Goal: Information Seeking & Learning: Learn about a topic

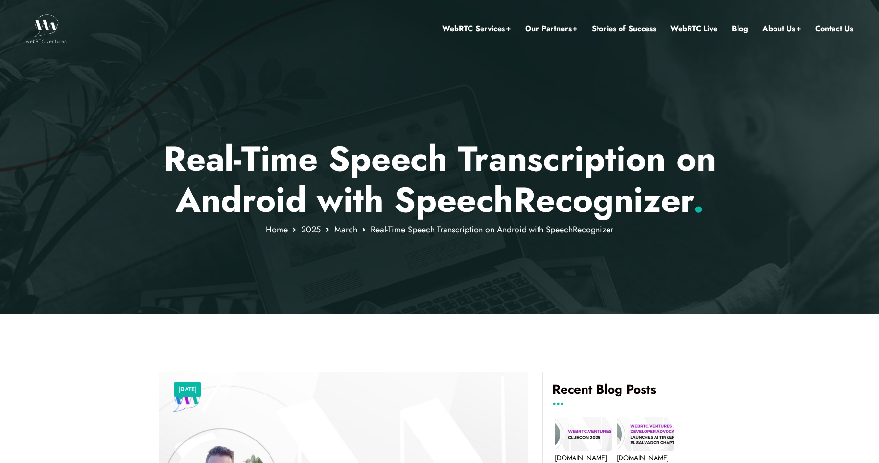
click at [603, 176] on p "Real-Time Speech Transcription on Android with SpeechRecognizer ." at bounding box center [440, 179] width 562 height 83
click at [347, 200] on p "Real-Time Speech Transcription on Android with SpeechRecognizer ." at bounding box center [440, 179] width 562 height 83
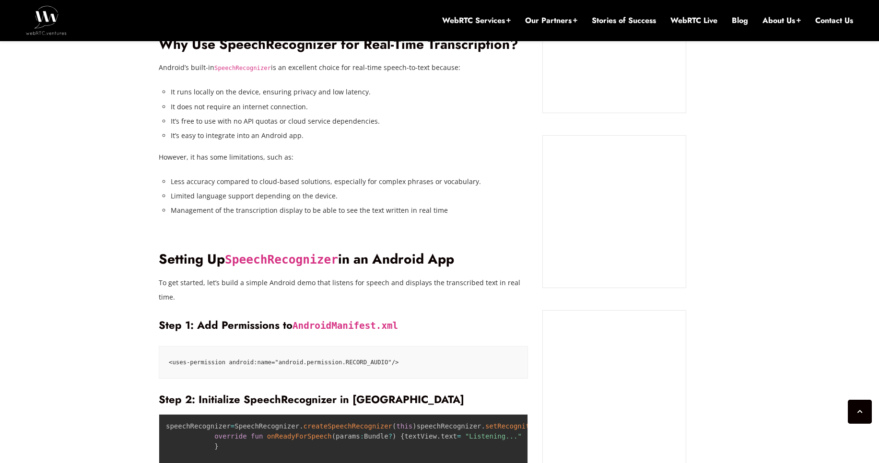
scroll to position [935, 0]
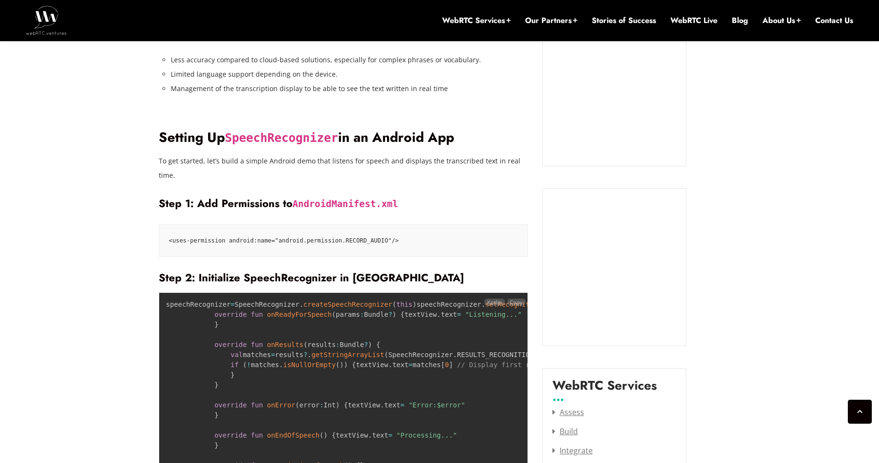
click at [246, 356] on code "speechRecognizer = SpeechRecognizer . createSpeechRecognizer ( this ) speechRec…" at bounding box center [429, 436] width 526 height 270
click at [354, 360] on pre "speechRecognizer = SpeechRecognizer . createSpeechRecognizer ( this ) speechRec…" at bounding box center [343, 436] width 369 height 286
drag, startPoint x: 260, startPoint y: 362, endPoint x: 338, endPoint y: 362, distance: 77.2
click at [326, 362] on pre "speechRecognizer = SpeechRecognizer . createSpeechRecognizer ( this ) speechRec…" at bounding box center [343, 436] width 369 height 286
click at [360, 362] on pre "speechRecognizer = SpeechRecognizer . createSpeechRecognizer ( this ) speechRec…" at bounding box center [343, 436] width 369 height 286
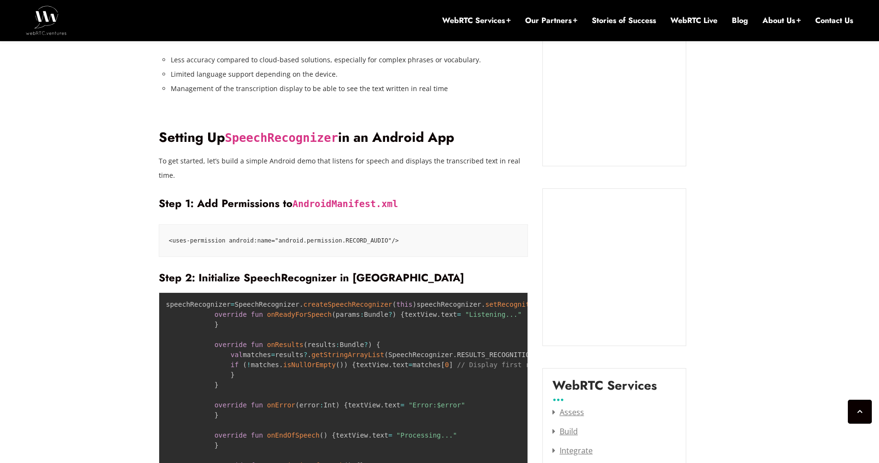
click at [216, 235] on code "<uses-permission android:name="android.permission.RECORD_AUDIO"/>" at bounding box center [343, 241] width 349 height 12
click at [424, 235] on code "<uses-permission android:name="android.permission.RECORD_AUDIO"/>" at bounding box center [343, 241] width 349 height 12
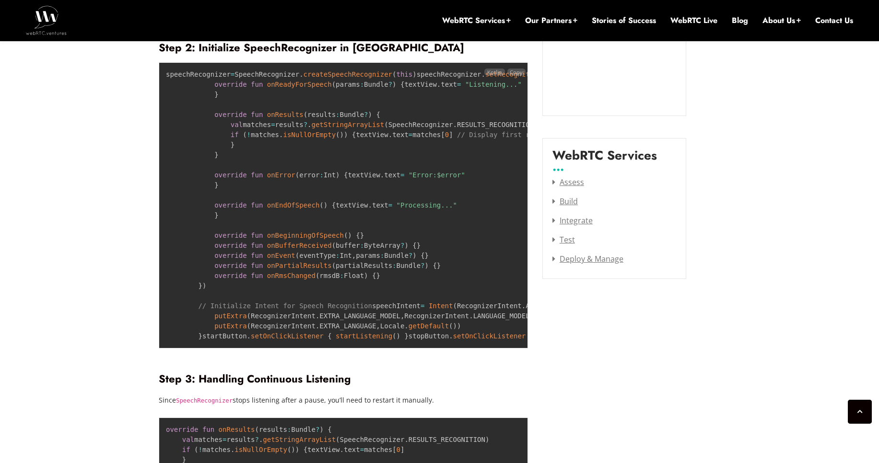
click at [299, 340] on code "speechRecognizer = SpeechRecognizer . createSpeechRecognizer ( this ) speechRec…" at bounding box center [429, 205] width 526 height 270
click at [459, 340] on code "speechRecognizer = SpeechRecognizer . createSpeechRecognizer ( this ) speechRec…" at bounding box center [429, 205] width 526 height 270
drag, startPoint x: 459, startPoint y: 348, endPoint x: 309, endPoint y: 348, distance: 150.6
click at [309, 340] on code "speechRecognizer = SpeechRecognizer . createSpeechRecognizer ( this ) speechRec…" at bounding box center [429, 205] width 526 height 270
click at [323, 349] on pre "speechRecognizer = SpeechRecognizer . createSpeechRecognizer ( this ) speechRec…" at bounding box center [343, 205] width 369 height 286
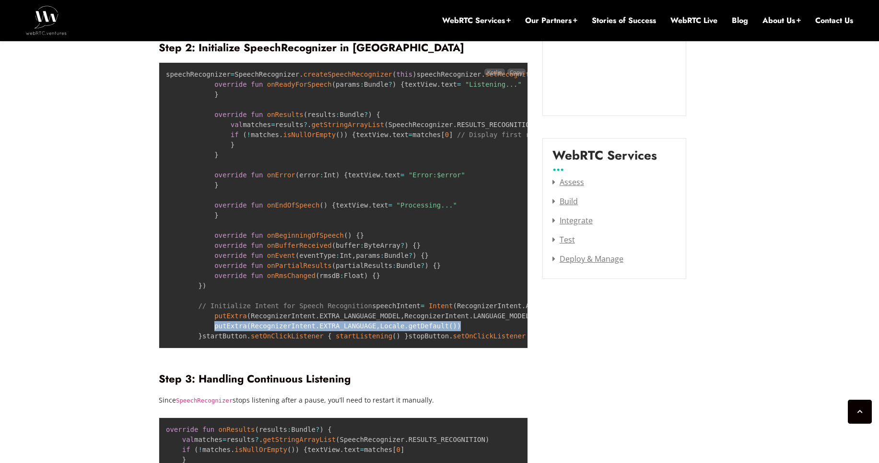
drag, startPoint x: 205, startPoint y: 360, endPoint x: 420, endPoint y: 360, distance: 214.4
click at [420, 349] on pre "speechRecognizer = SpeechRecognizer . createSpeechRecognizer ( this ) speechRec…" at bounding box center [343, 205] width 369 height 286
copy code "putExtra ( RecognizerIntent . EXTRA_LANGUAGE , Locale . getDefault ( ) )"
click at [388, 221] on pre "speechRecognizer = SpeechRecognizer . createSpeechRecognizer ( this ) speechRec…" at bounding box center [343, 205] width 369 height 286
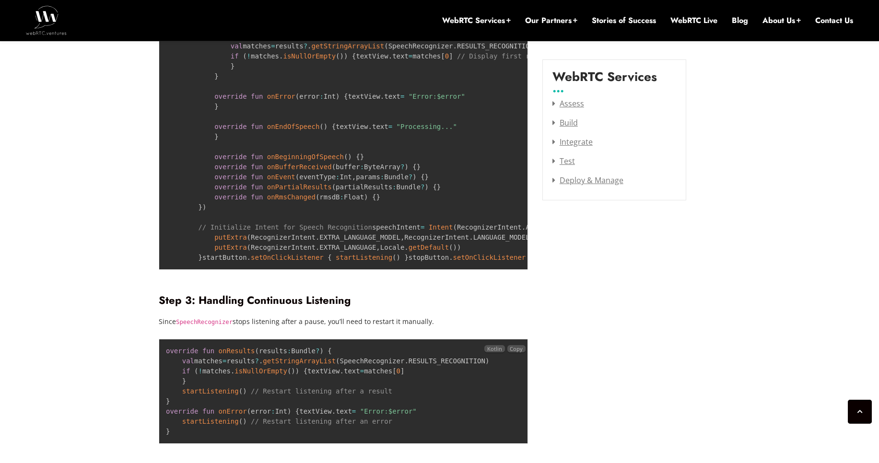
scroll to position [1280, 0]
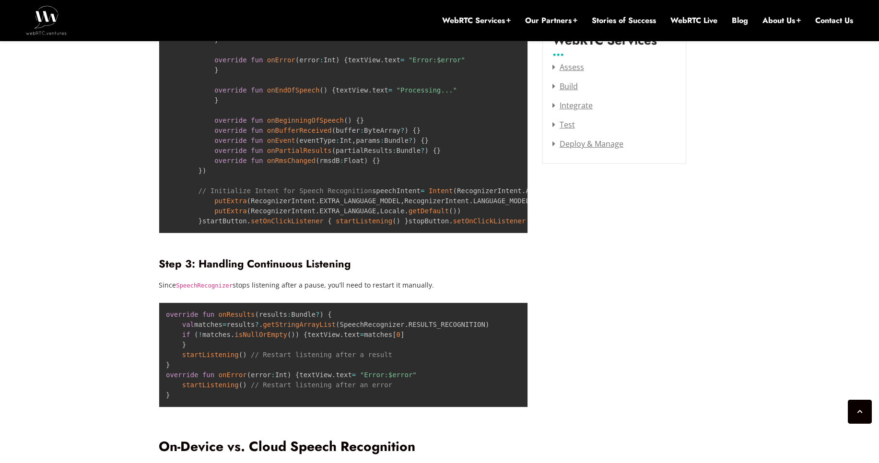
click at [221, 270] on h3 "Step 3: Handling Continuous Listening" at bounding box center [343, 264] width 369 height 13
drag, startPoint x: 221, startPoint y: 332, endPoint x: 321, endPoint y: 331, distance: 100.2
click at [321, 270] on h3 "Step 3: Handling Continuous Listening" at bounding box center [343, 264] width 369 height 13
click at [439, 316] on div "Voice-to-text technology has advanced significantly, enabling real-time transcr…" at bounding box center [343, 410] width 369 height 1972
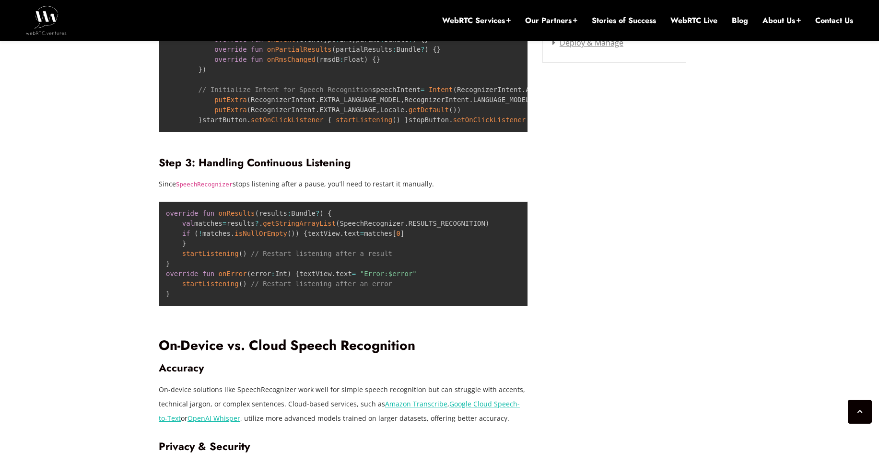
scroll to position [1511, 0]
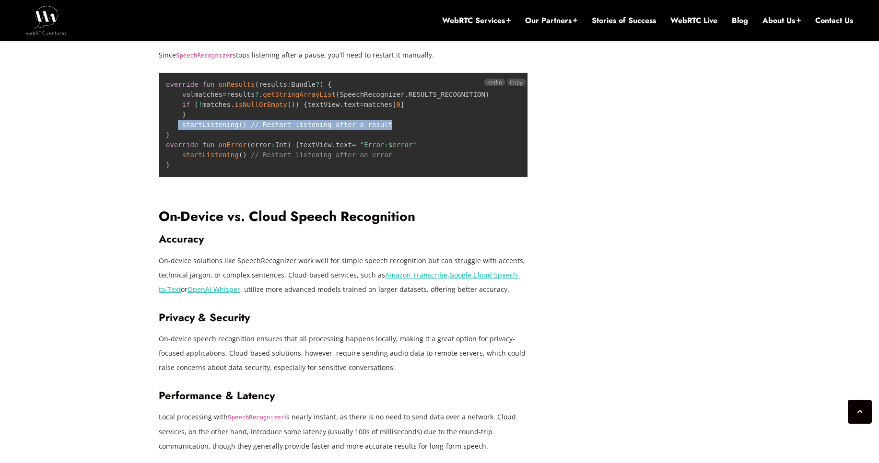
drag, startPoint x: 177, startPoint y: 196, endPoint x: 397, endPoint y: 195, distance: 219.6
click at [397, 177] on pre "override fun onResults ( results : Bundle ? ) { val matches = results ? . getSt…" at bounding box center [343, 124] width 369 height 105
click at [229, 177] on pre "override fun onResults ( results : Bundle ? ) { val matches = results ? . getSt…" at bounding box center [343, 124] width 369 height 105
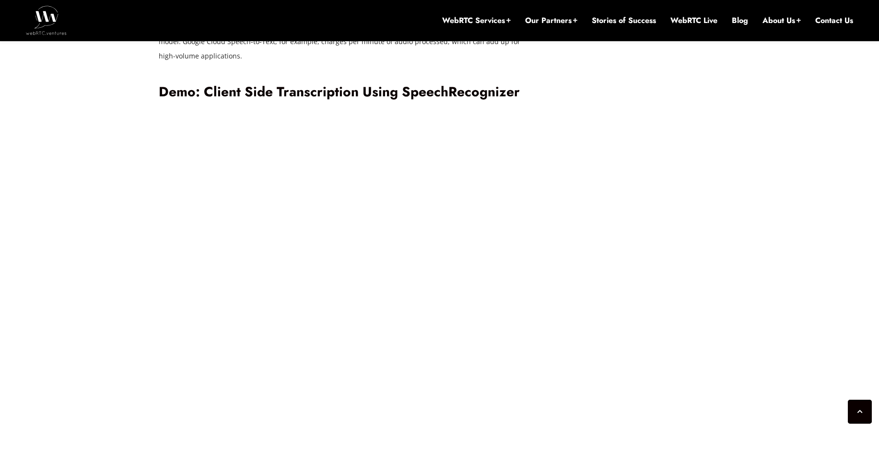
scroll to position [2316, 0]
